Goal: Task Accomplishment & Management: Complete application form

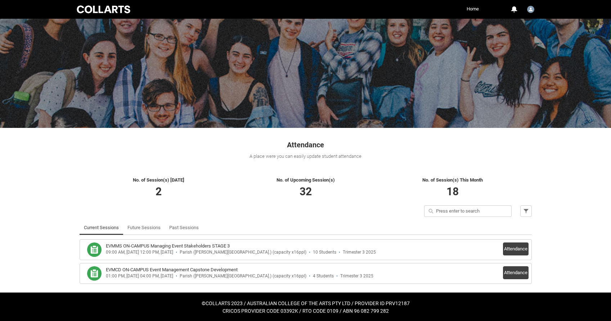
scroll to position [8, 0]
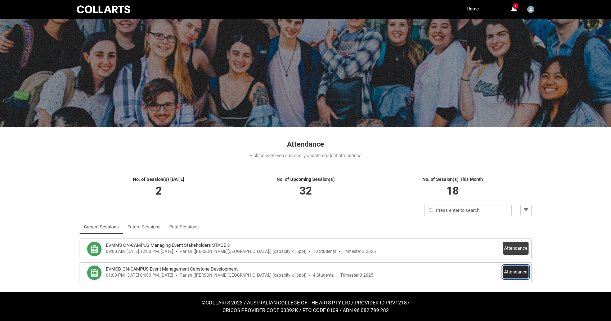
click at [515, 272] on button "Attendance" at bounding box center [516, 272] width 26 height 13
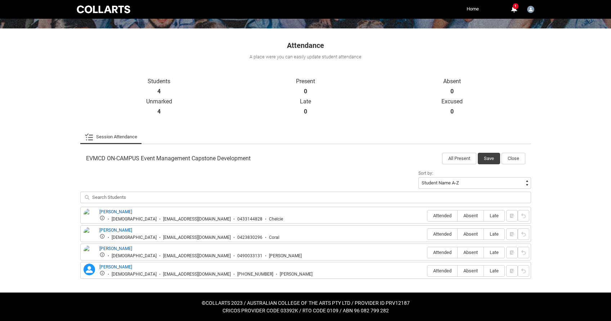
scroll to position [107, 0]
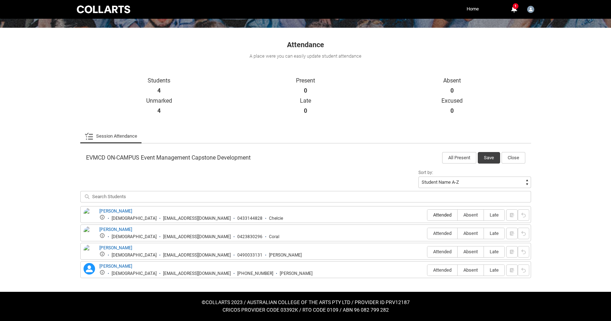
click at [450, 216] on span "Attended" at bounding box center [443, 214] width 30 height 5
click at [428, 215] on input "Attended" at bounding box center [427, 215] width 0 height 0
type lightning-radio-group "Attended"
radio input "true"
click at [440, 233] on span "Attended" at bounding box center [443, 233] width 30 height 5
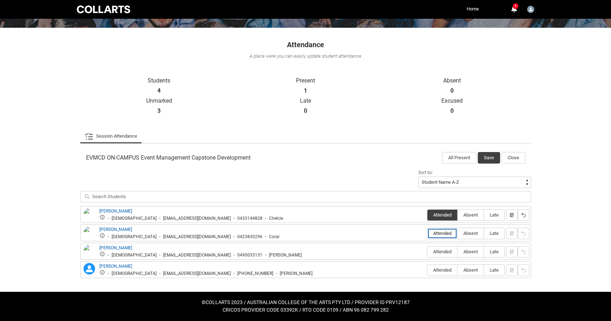
click at [428, 233] on input "Attended" at bounding box center [427, 233] width 0 height 0
type lightning-radio-group "Attended"
radio input "true"
click at [436, 250] on span "Attended" at bounding box center [443, 251] width 30 height 5
click at [428, 251] on input "Attended" at bounding box center [427, 251] width 0 height 0
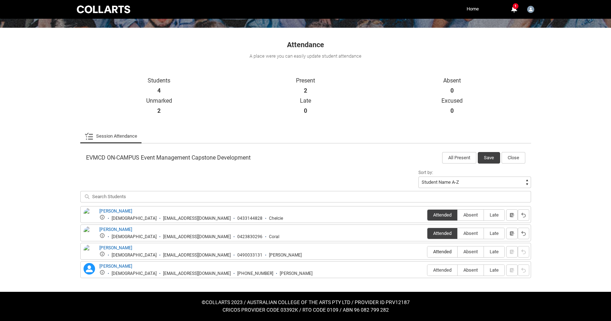
type lightning-radio-group "Attended"
radio input "true"
drag, startPoint x: 440, startPoint y: 268, endPoint x: 465, endPoint y: 174, distance: 97.4
click at [440, 268] on span "Attended" at bounding box center [443, 269] width 30 height 5
click at [428, 270] on input "Attended" at bounding box center [427, 270] width 0 height 0
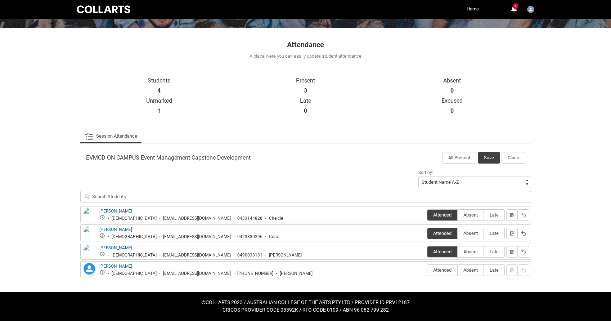
type lightning-radio-group "Attended"
radio input "true"
click at [488, 156] on button "Save" at bounding box center [489, 158] width 22 height 12
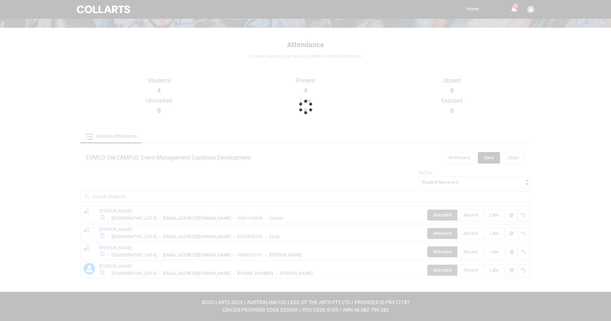
scroll to position [8, 0]
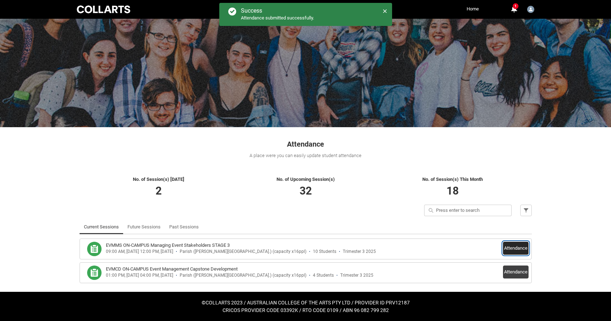
click at [514, 249] on button "Attendance" at bounding box center [516, 248] width 26 height 13
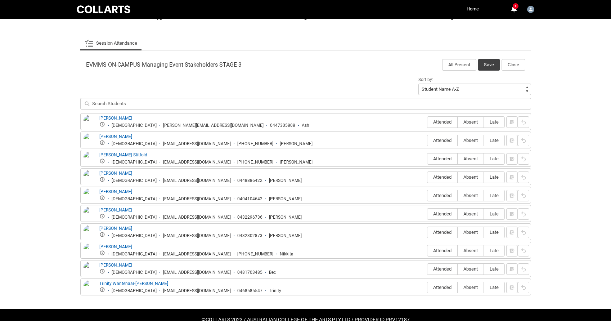
scroll to position [217, 0]
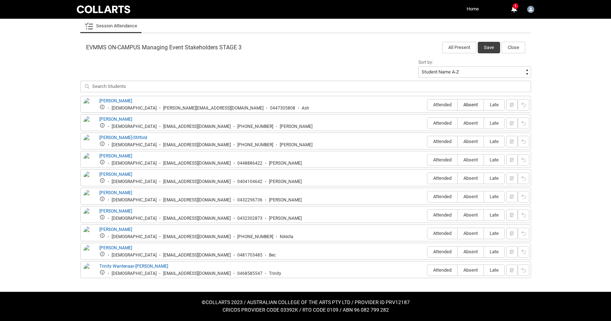
click at [472, 105] on span "Absent" at bounding box center [471, 104] width 26 height 5
click at [458, 105] on input "Absent" at bounding box center [458, 104] width 0 height 0
type lightning-radio-group "Absent"
radio input "true"
click at [472, 124] on span "Absent" at bounding box center [471, 122] width 26 height 5
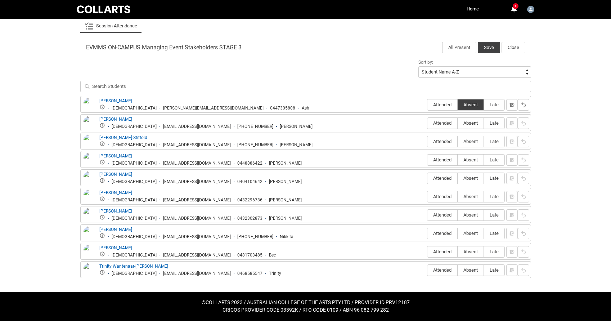
click at [458, 123] on input "Absent" at bounding box center [458, 123] width 0 height 0
type lightning-radio-group "Absent"
radio input "true"
click at [438, 142] on span "Attended" at bounding box center [443, 141] width 30 height 5
click at [428, 142] on input "Attended" at bounding box center [427, 141] width 0 height 0
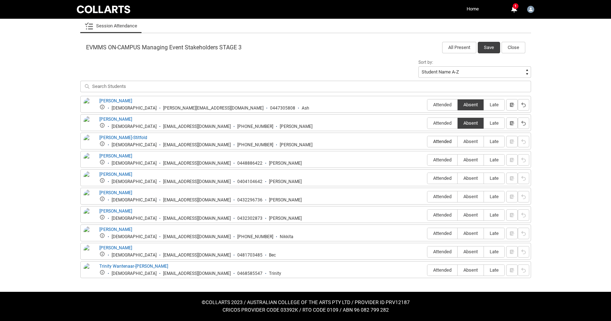
type lightning-radio-group "Attended"
radio input "true"
click at [469, 158] on span "Absent" at bounding box center [471, 159] width 26 height 5
click at [458, 160] on input "Absent" at bounding box center [458, 160] width 0 height 0
type lightning-radio-group "Absent"
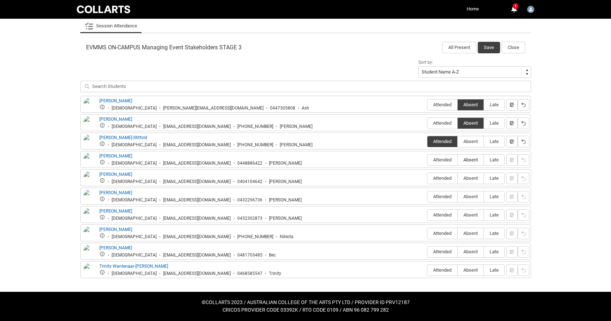
radio input "true"
click at [435, 180] on span "Attended" at bounding box center [443, 177] width 30 height 5
click at [428, 178] on input "Attended" at bounding box center [427, 178] width 0 height 0
type lightning-radio-group "Attended"
radio input "true"
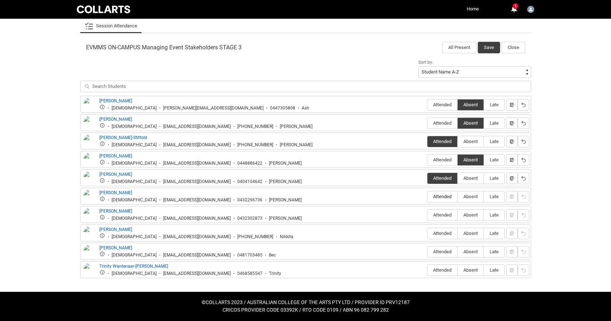
click at [437, 199] on span "Attended" at bounding box center [443, 196] width 30 height 5
click at [428, 197] on input "Attended" at bounding box center [427, 196] width 0 height 0
type lightning-radio-group "Attended"
radio input "true"
click at [437, 215] on span "Attended" at bounding box center [443, 214] width 30 height 5
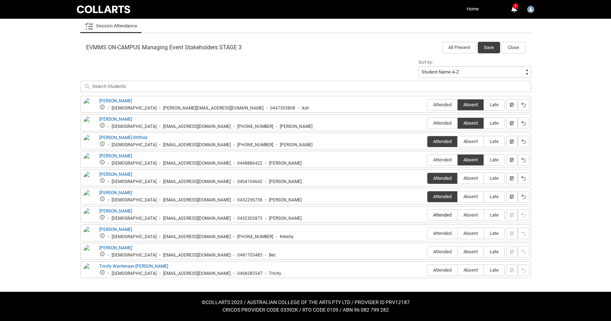
click at [428, 215] on input "Attended" at bounding box center [427, 215] width 0 height 0
type lightning-radio-group "Attended"
radio input "true"
click at [440, 233] on span "Attended" at bounding box center [443, 233] width 30 height 5
click at [428, 233] on input "Attended" at bounding box center [427, 233] width 0 height 0
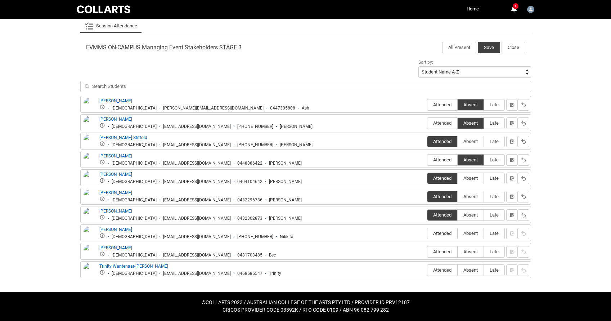
type lightning-radio-group "Attended"
radio input "true"
click at [472, 249] on label "Absent" at bounding box center [471, 251] width 26 height 11
click at [458, 251] on input "Absent" at bounding box center [458, 251] width 0 height 0
type lightning-radio-group "Absent"
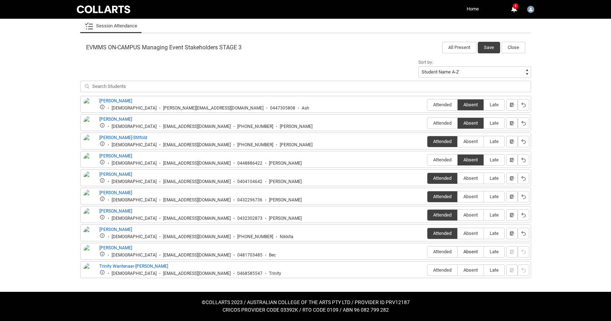
radio input "true"
click at [469, 269] on span "Absent" at bounding box center [471, 269] width 26 height 5
click at [458, 270] on input "Absent" at bounding box center [458, 270] width 0 height 0
type lightning-radio-group "Absent"
radio input "true"
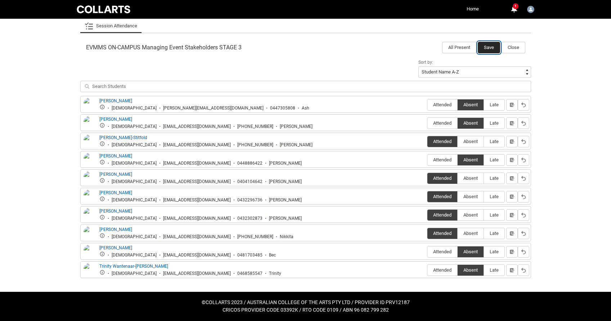
click at [490, 49] on button "Save" at bounding box center [489, 48] width 22 height 12
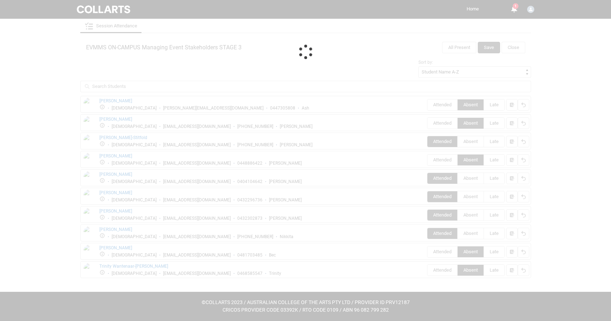
scroll to position [8, 0]
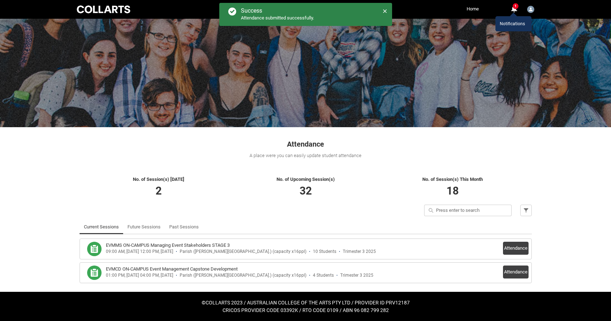
click at [512, 10] on div "1" at bounding box center [514, 9] width 6 height 6
